Goal: Transaction & Acquisition: Purchase product/service

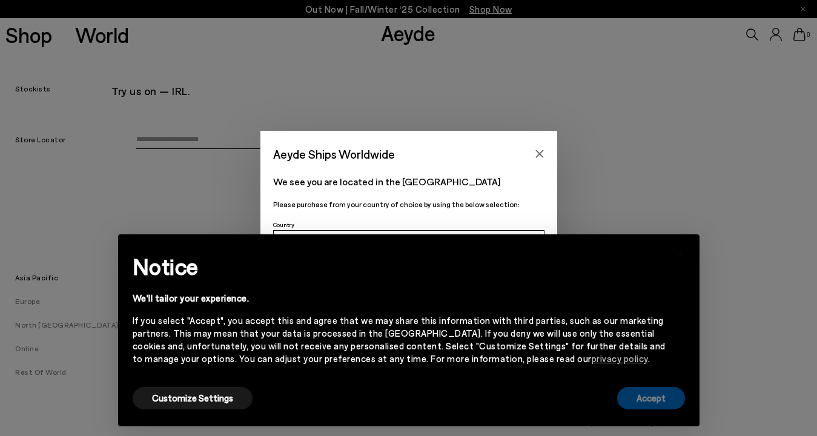
click at [664, 406] on button "Accept" at bounding box center [651, 398] width 68 height 22
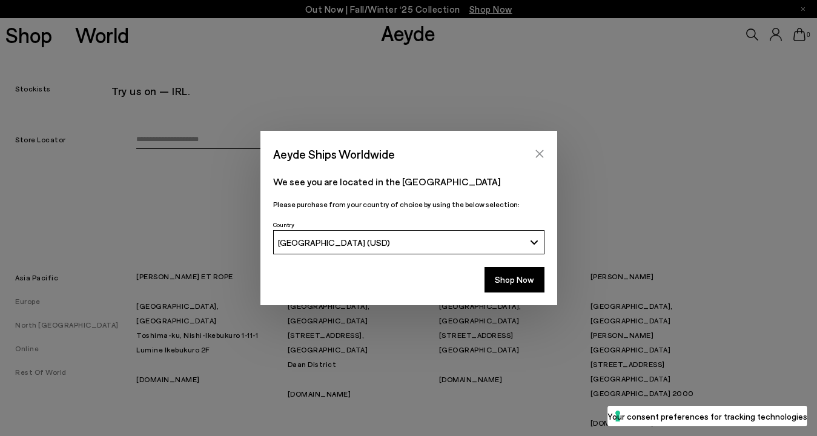
click at [543, 155] on icon "Close" at bounding box center [540, 154] width 10 height 10
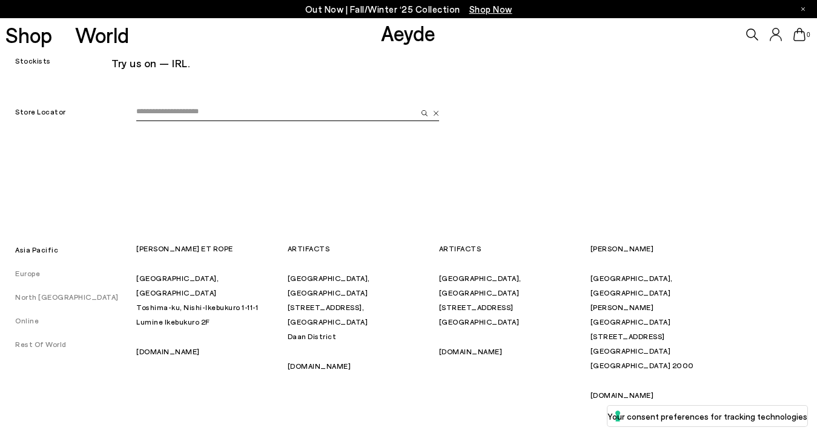
scroll to position [31, 0]
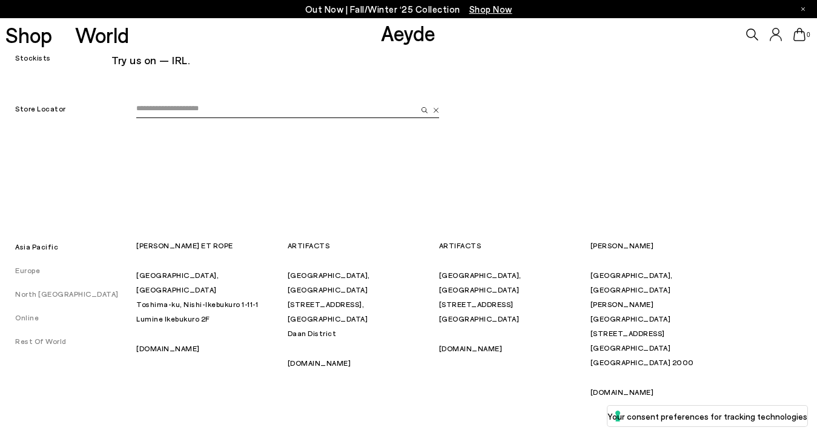
click at [52, 295] on link "North [GEOGRAPHIC_DATA]" at bounding box center [59, 293] width 119 height 8
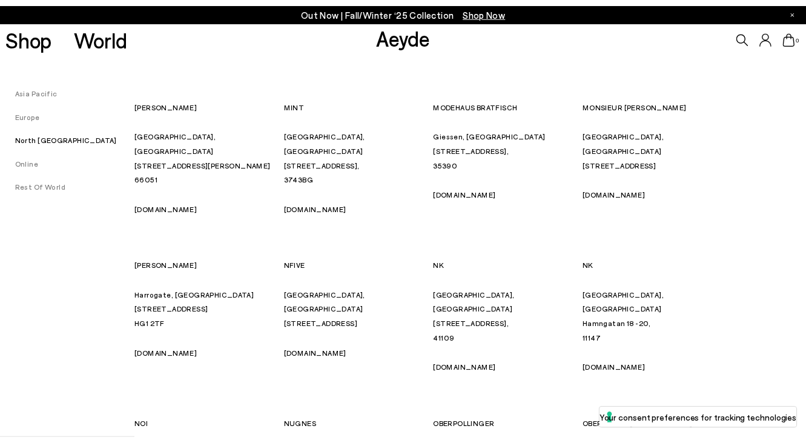
scroll to position [5230, 0]
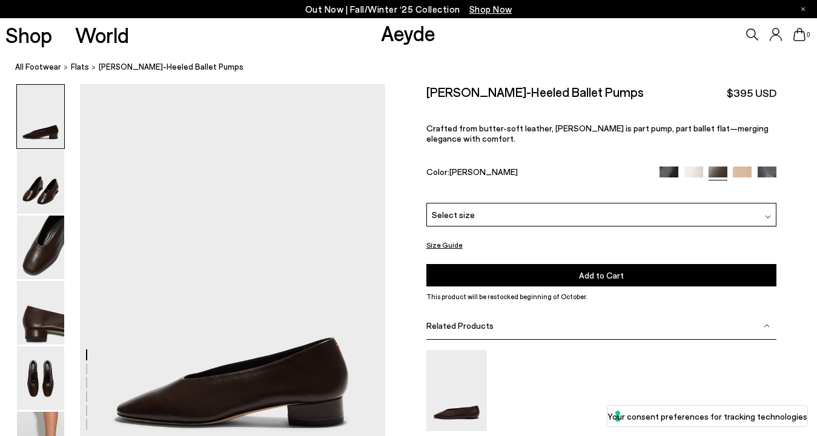
scroll to position [5, 0]
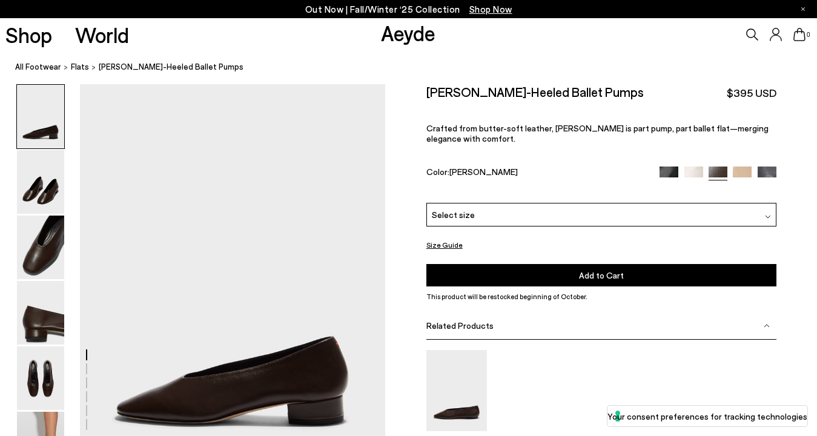
click at [751, 32] on icon at bounding box center [752, 34] width 12 height 12
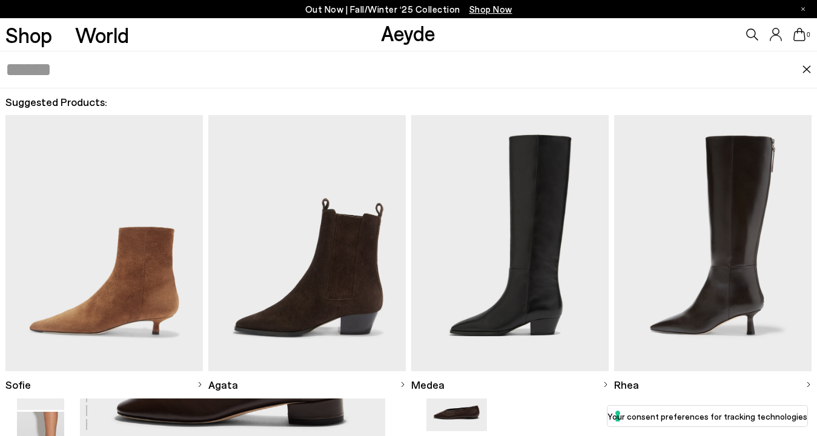
click at [495, 73] on input "text" at bounding box center [403, 69] width 796 height 36
type input "****"
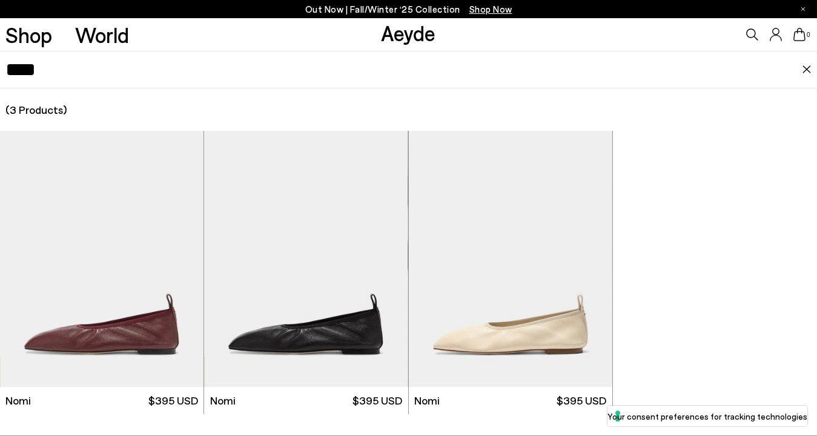
scroll to position [9, 0]
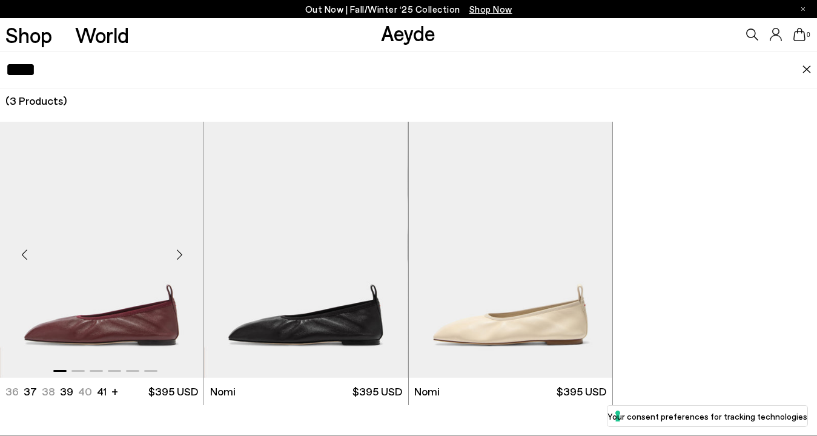
click at [184, 250] on div "Next slide" at bounding box center [179, 255] width 36 height 36
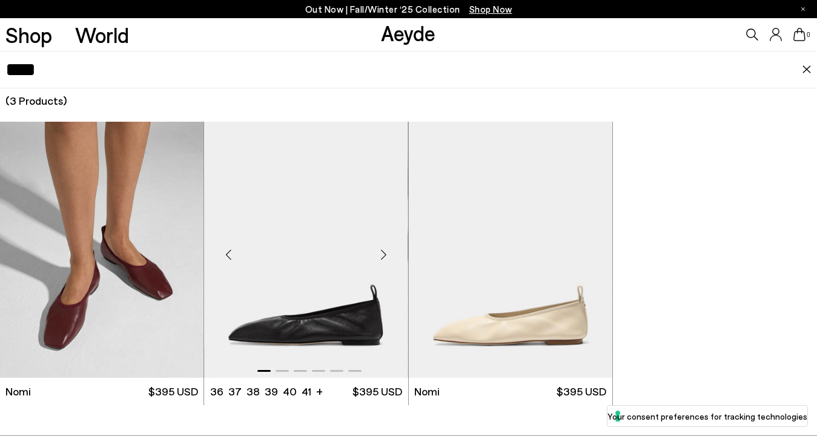
click at [375, 262] on div "Next slide" at bounding box center [384, 255] width 36 height 36
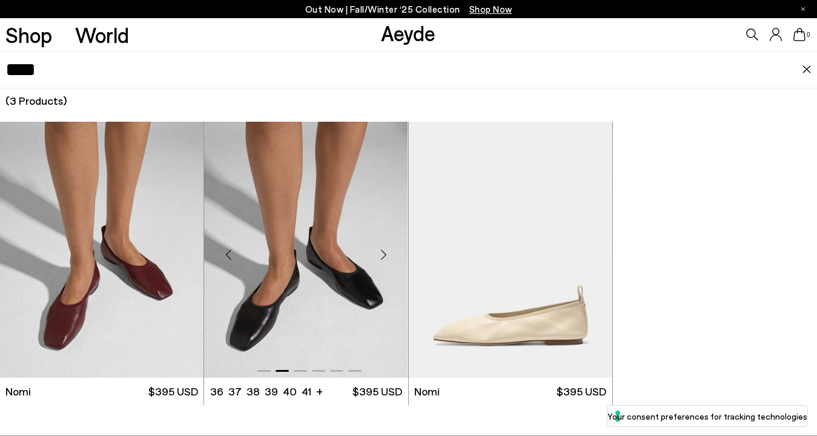
click at [280, 294] on img "2 / 6" at bounding box center [305, 250] width 203 height 256
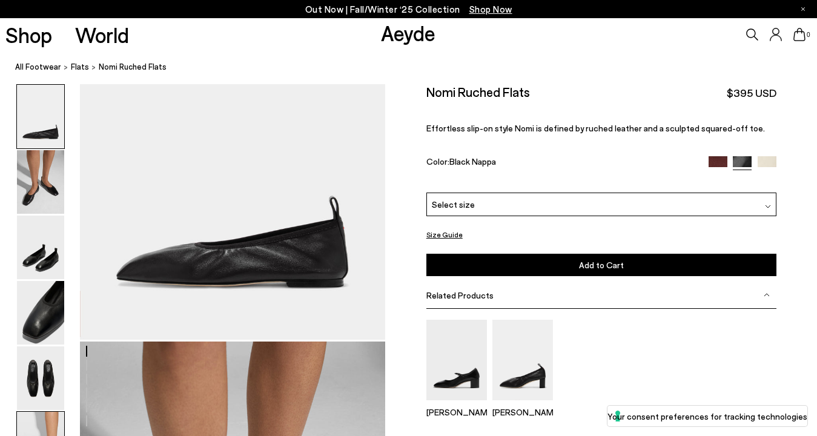
click at [44, 417] on img at bounding box center [40, 444] width 47 height 64
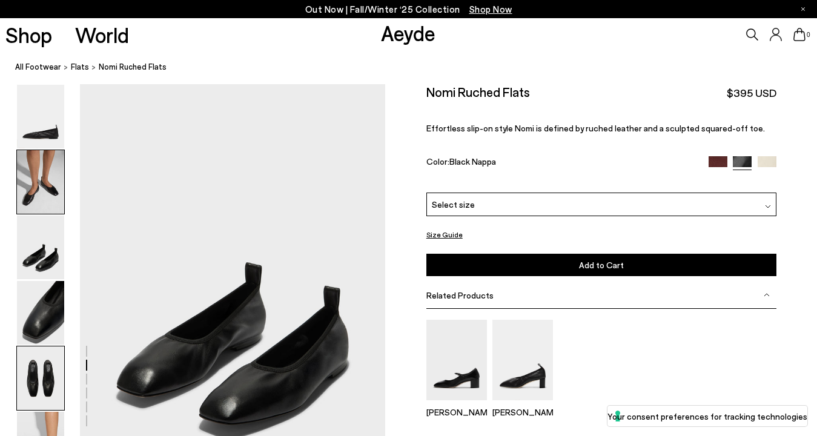
click at [40, 396] on img at bounding box center [40, 378] width 47 height 64
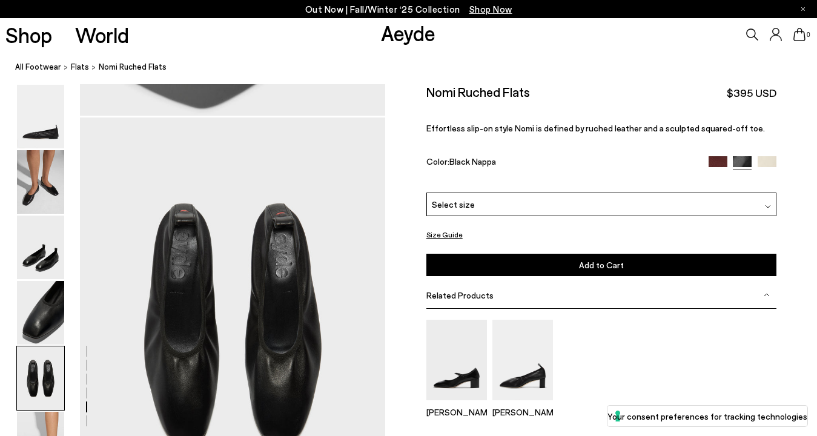
scroll to position [1582, 0]
